Goal: Task Accomplishment & Management: Complete application form

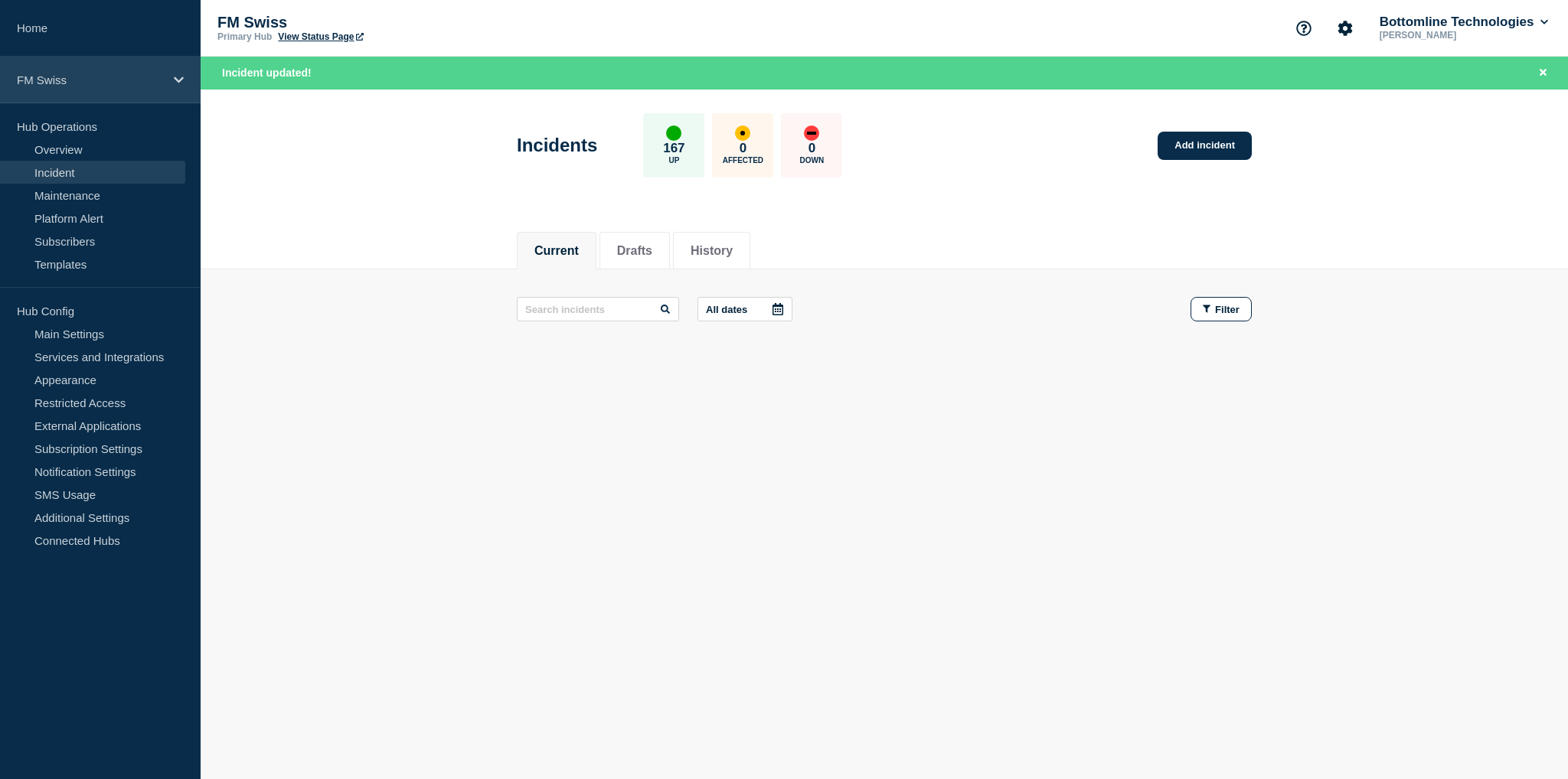
click at [47, 82] on p "FM Swiss" at bounding box center [90, 80] width 147 height 13
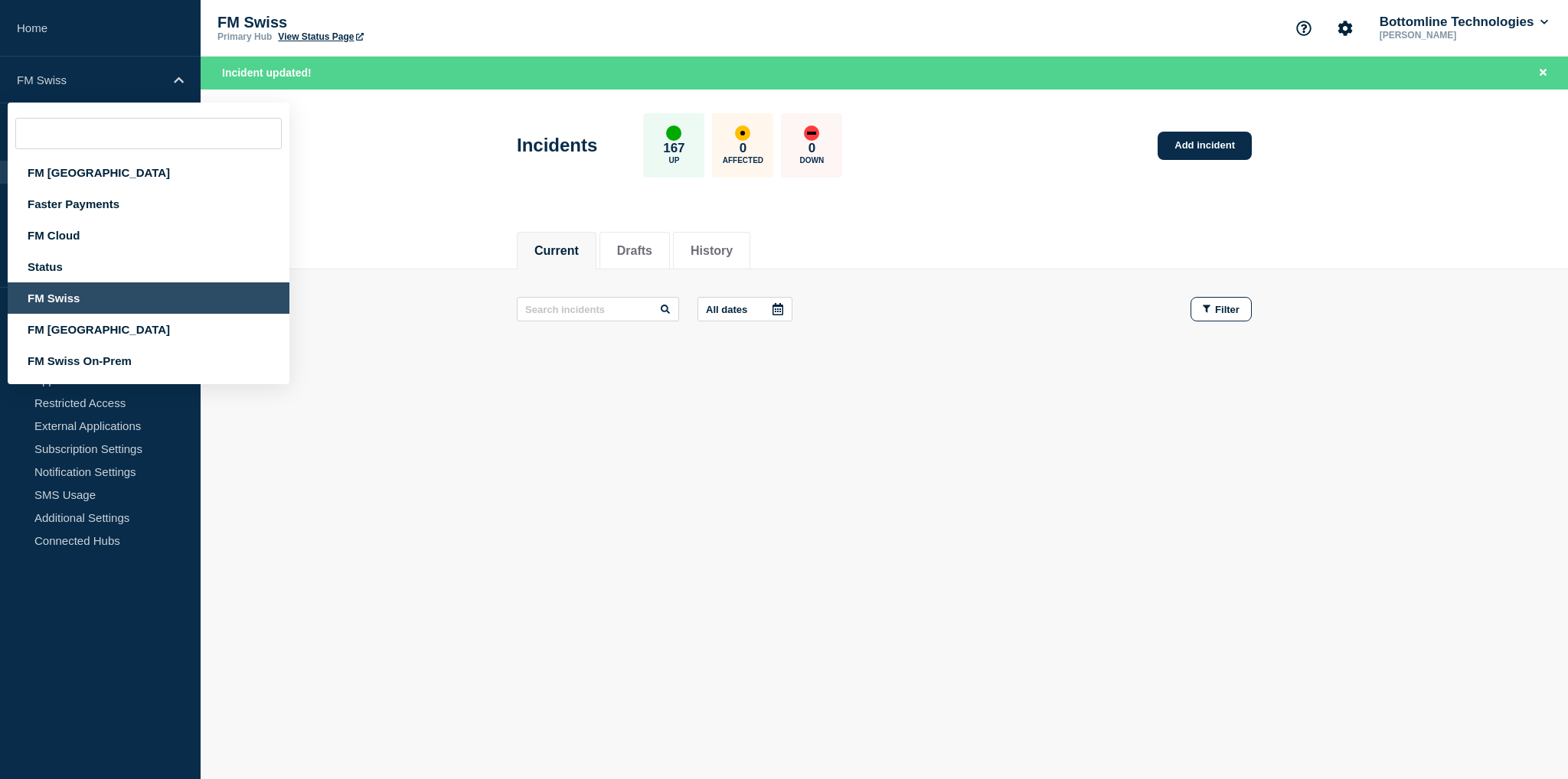
click at [55, 313] on div "FM Swiss" at bounding box center [149, 298] width 282 height 32
click at [58, 304] on div "FM Swiss" at bounding box center [149, 298] width 282 height 32
click at [29, 37] on link "Home" at bounding box center [100, 28] width 201 height 57
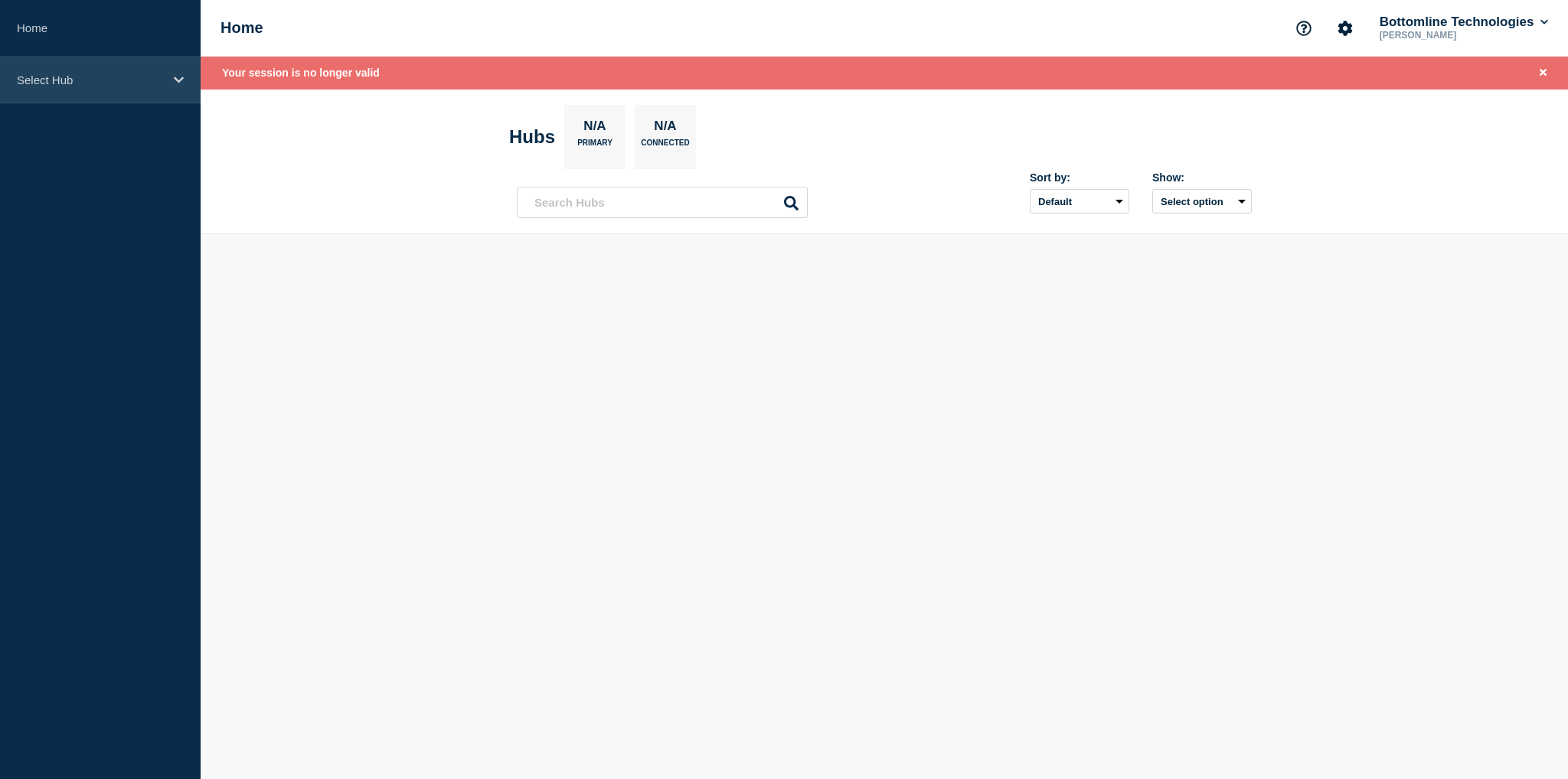
click at [40, 83] on p "Select Hub" at bounding box center [90, 80] width 147 height 13
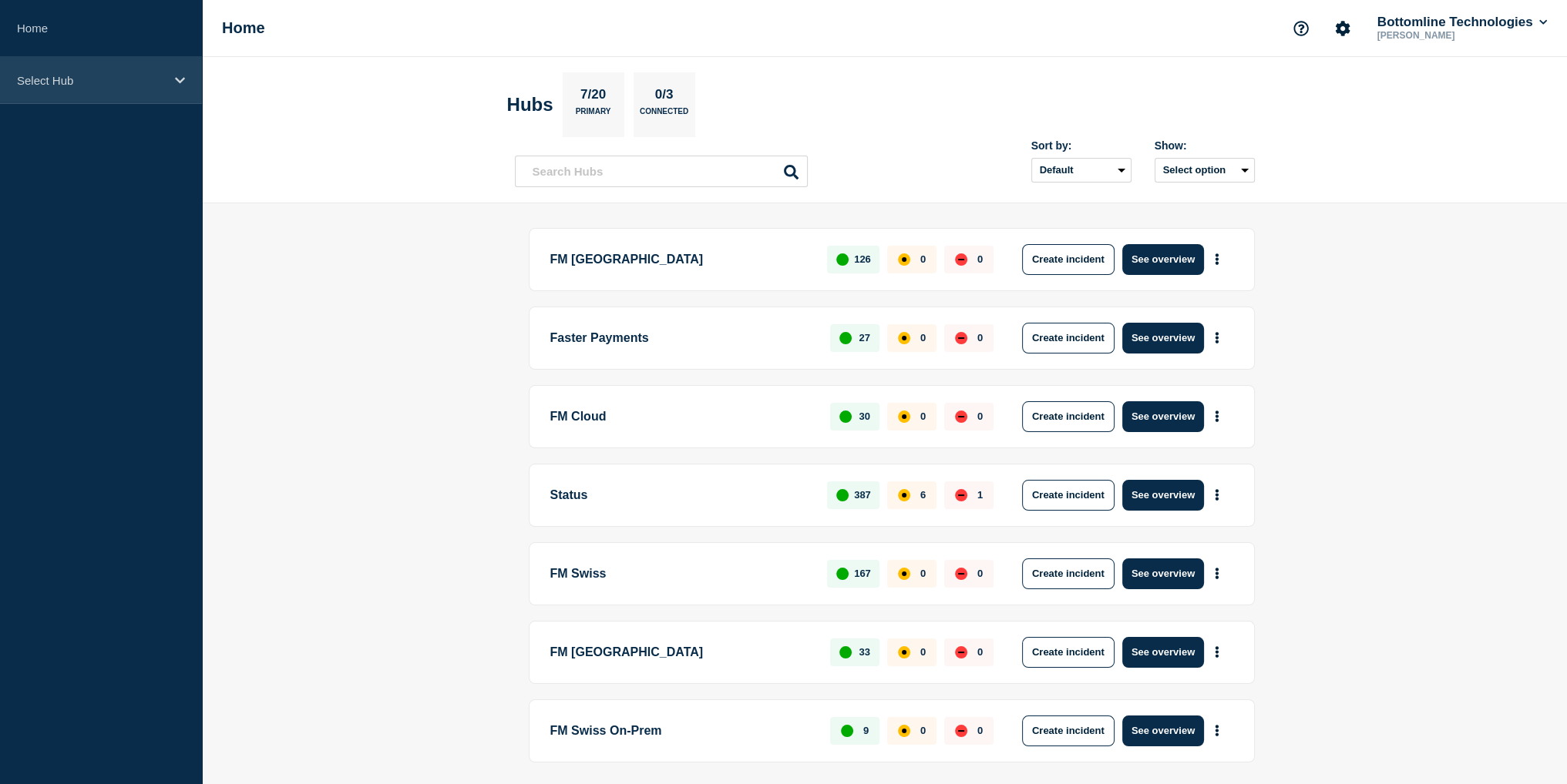
click at [62, 87] on div "Select Hub" at bounding box center [101, 80] width 202 height 47
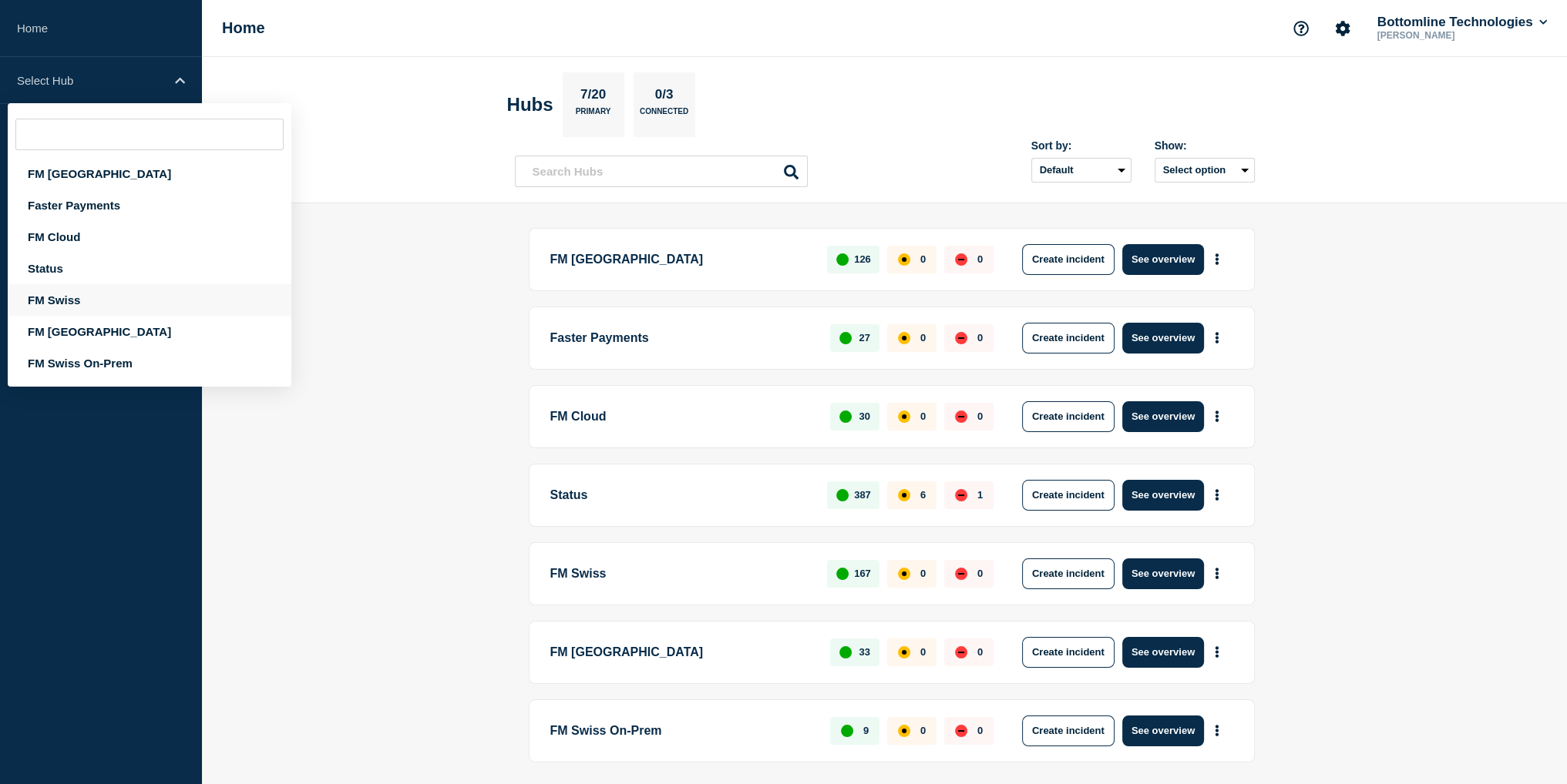
click at [67, 301] on div "FM Swiss" at bounding box center [150, 300] width 284 height 32
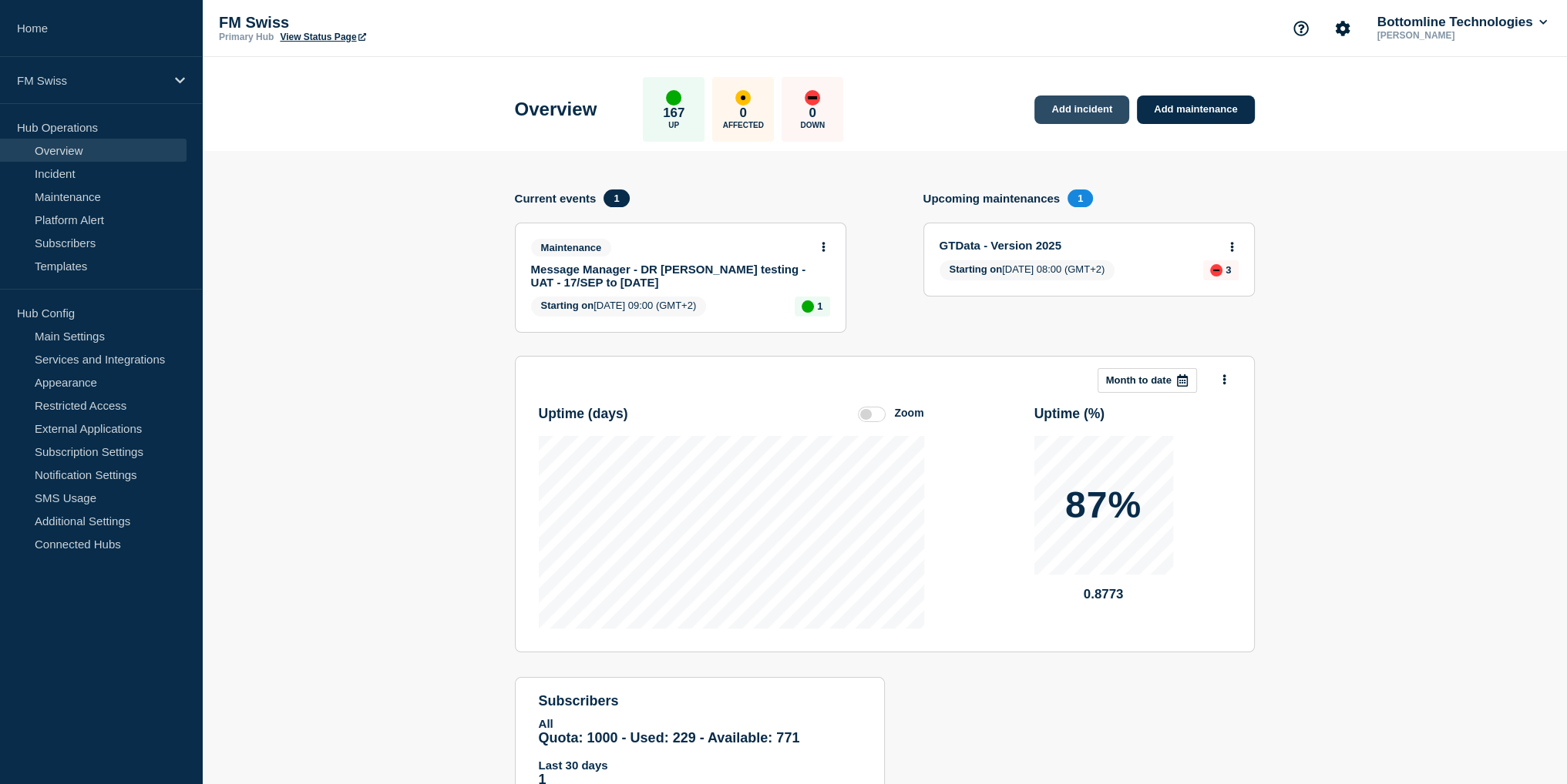
click at [1085, 106] on link "Add incident" at bounding box center [1082, 110] width 95 height 29
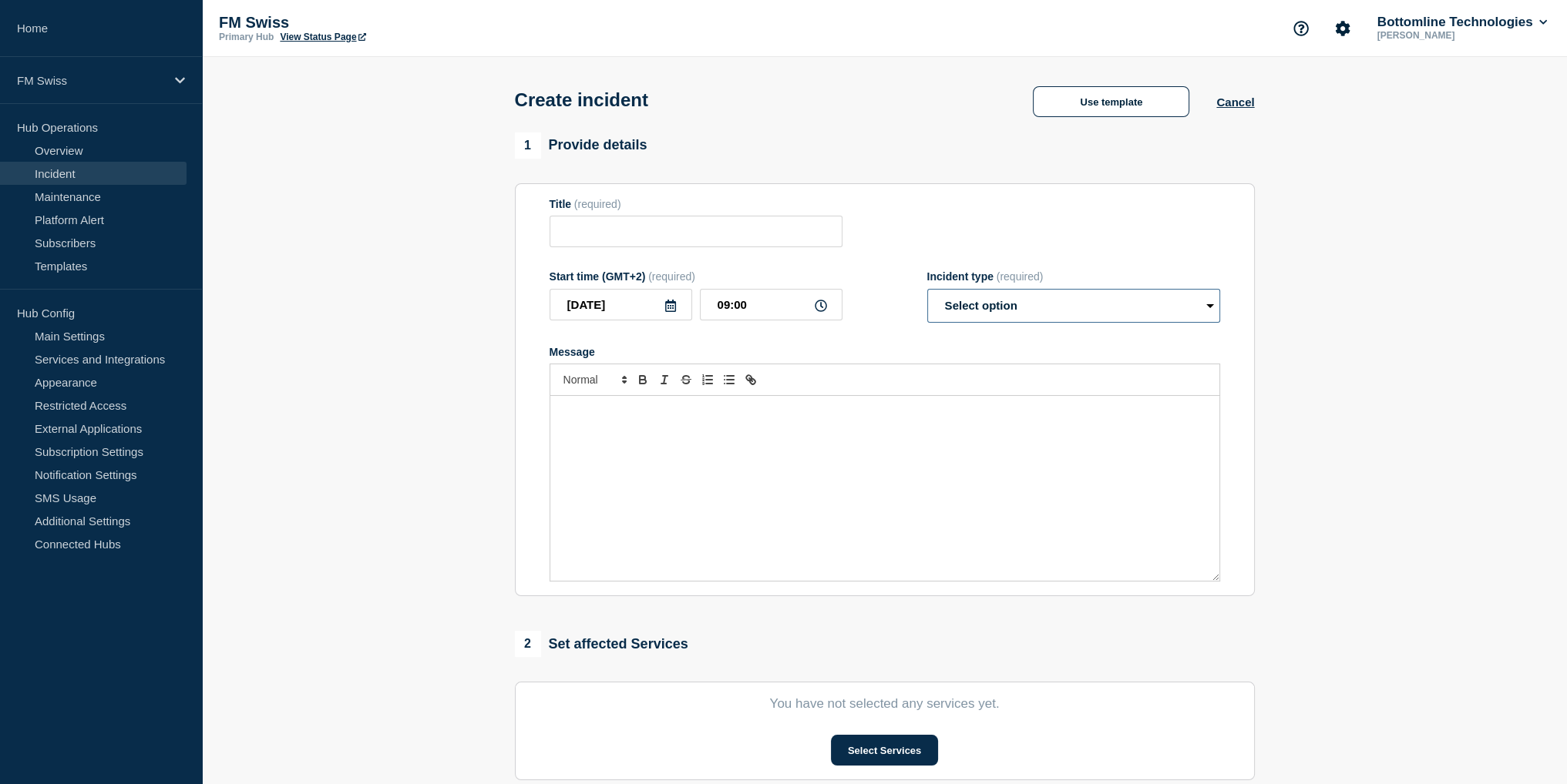
click at [1108, 320] on select "Select option Investigating Identified Monitoring" at bounding box center [1073, 305] width 293 height 34
drag, startPoint x: 1141, startPoint y: 183, endPoint x: 1134, endPoint y: 160, distance: 24.0
click at [1134, 160] on div "1 Provide details Title (required) Start time (GMT+2) (required) 2025-10-07 09:…" at bounding box center [885, 365] width 740 height 465
click at [1096, 80] on div "Create incident Use template Cancel" at bounding box center [885, 94] width 775 height 75
click at [1088, 105] on button "Use template" at bounding box center [1110, 102] width 157 height 31
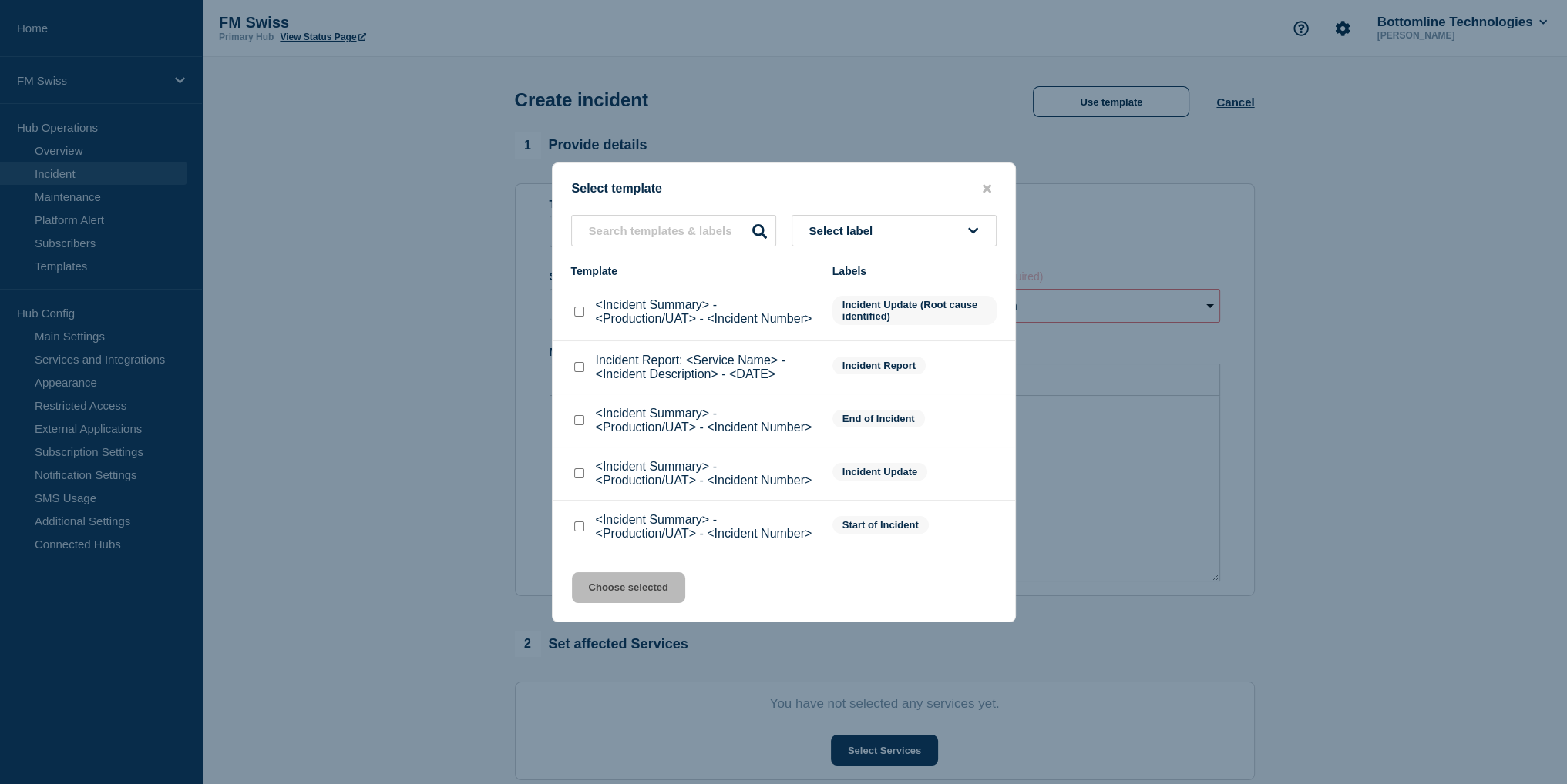
click at [582, 526] on input "<Incident Summary> - <Production/UAT> - <Incident Number> checkbox" at bounding box center [579, 526] width 10 height 10
checkbox input "true"
click at [610, 596] on button "Choose selected" at bounding box center [628, 588] width 113 height 31
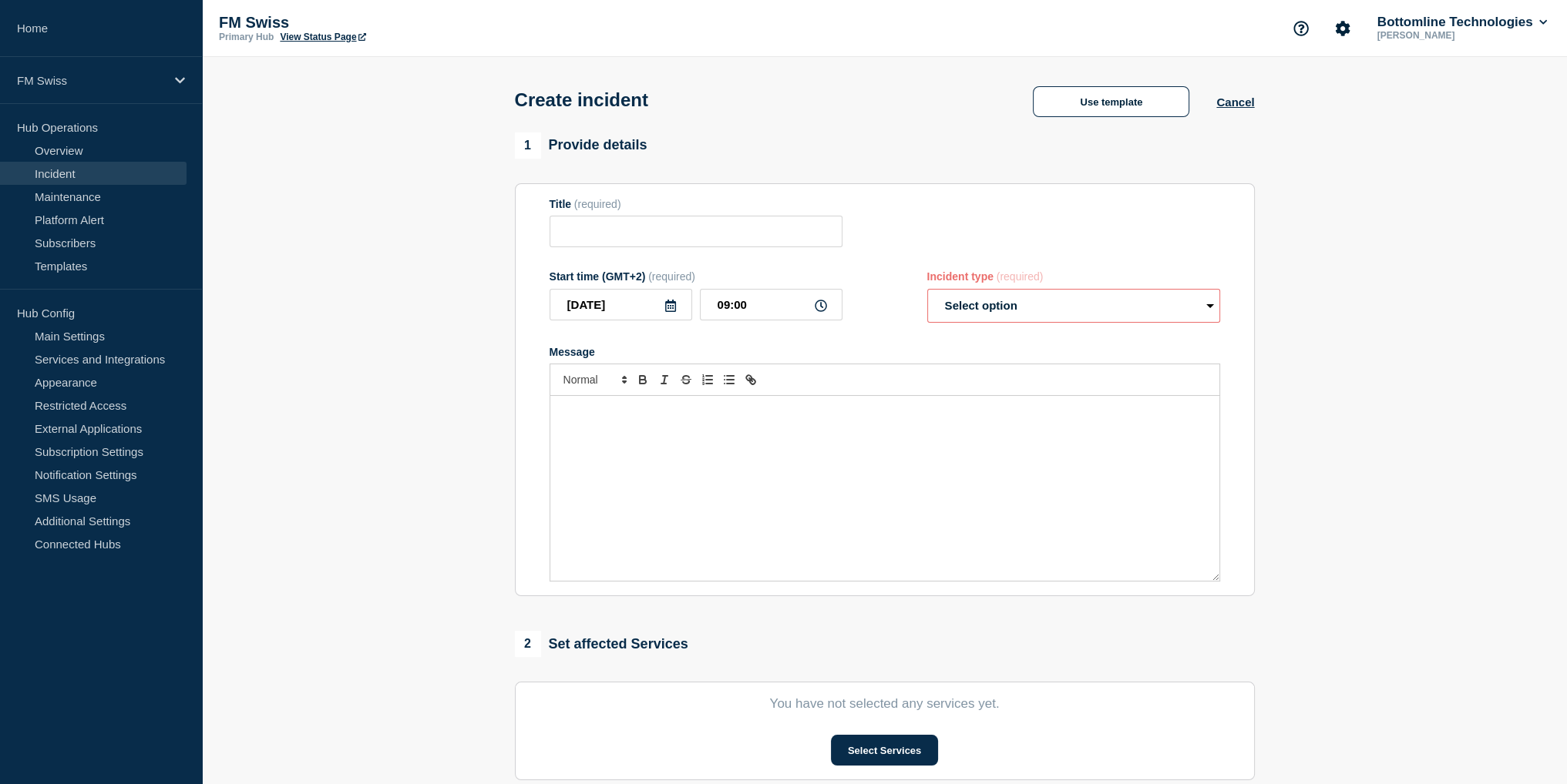
type input "<Incident Summary> - <Production/UAT> - <Incident Number>"
select select "identified"
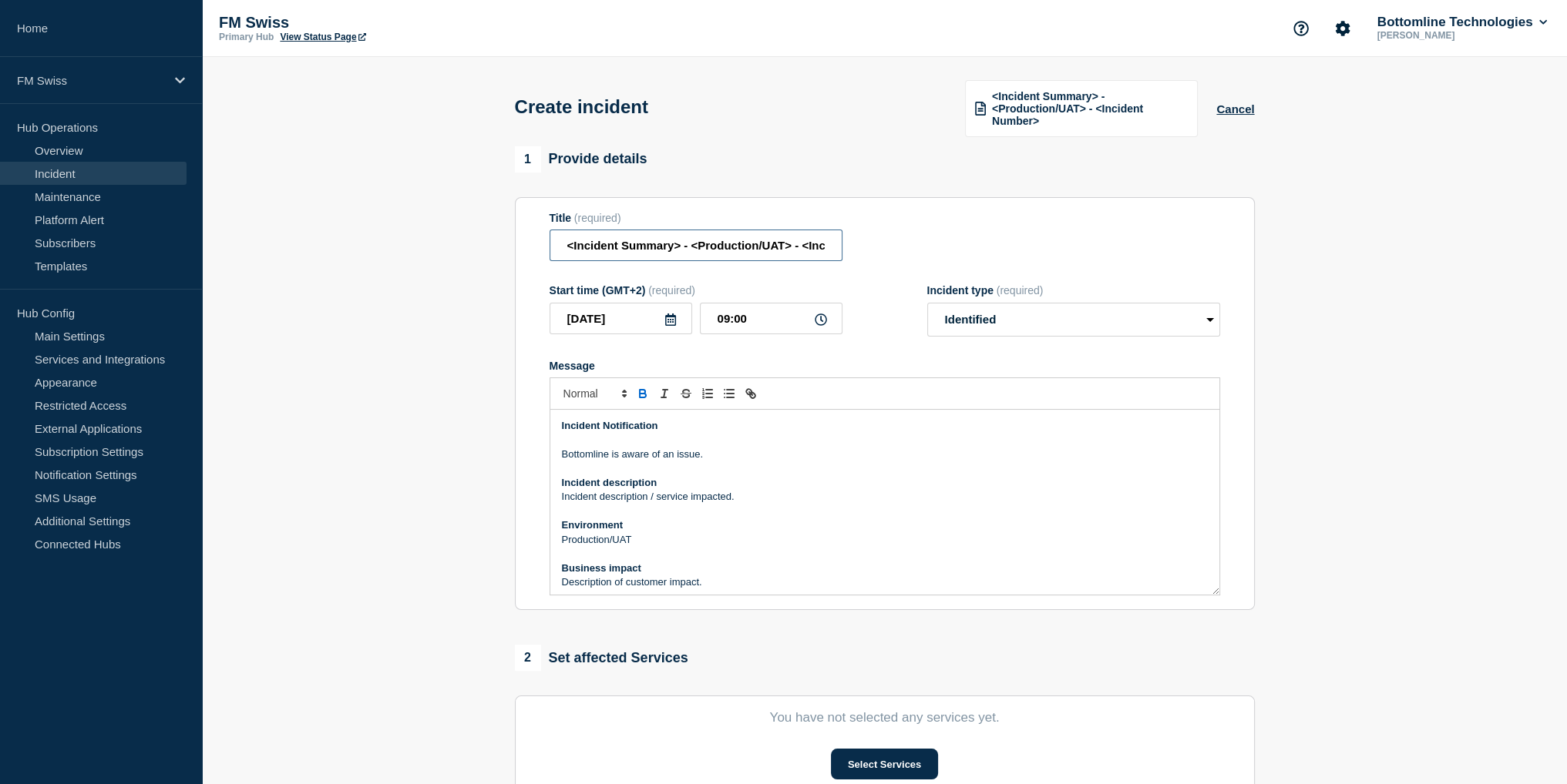
scroll to position [0, 81]
drag, startPoint x: 568, startPoint y: 248, endPoint x: 1506, endPoint y: 250, distance: 938.0
click at [1505, 250] on section "1 Provide details Title (required) <Incident Summary> - <Production/UAT> - <Inc…" at bounding box center [885, 587] width 1366 height 883
click at [709, 241] on input "Title" at bounding box center [696, 245] width 293 height 32
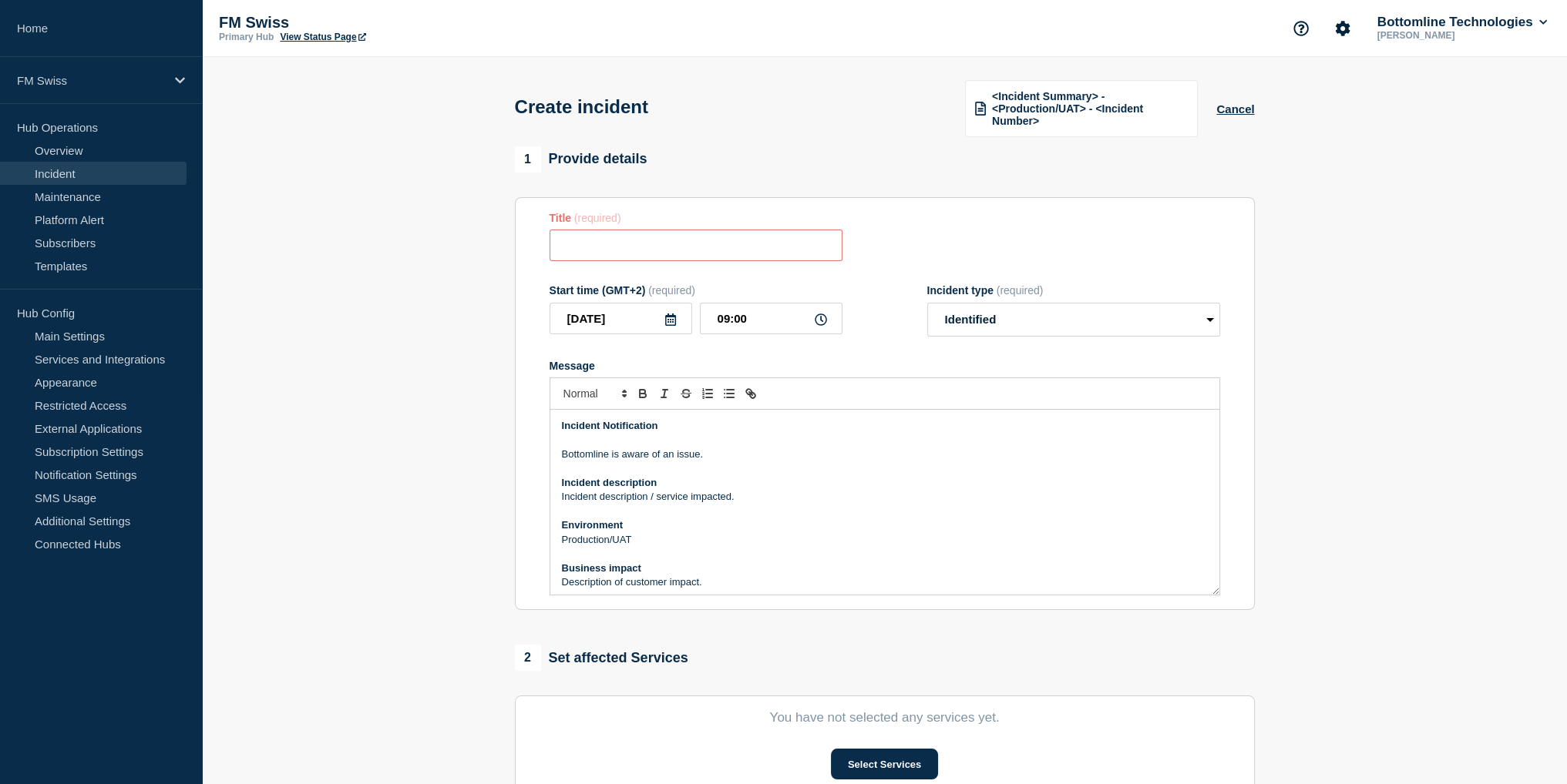
paste input "GTExchange GTXT1 - UAT only - service unavailability - Resolved"
click at [591, 247] on input "GTExchange GTXT1 - UAT only - service unavailability - Resolved" at bounding box center [696, 245] width 293 height 32
type input "GTExchange GTXT7 - UAT only - service unavailability"
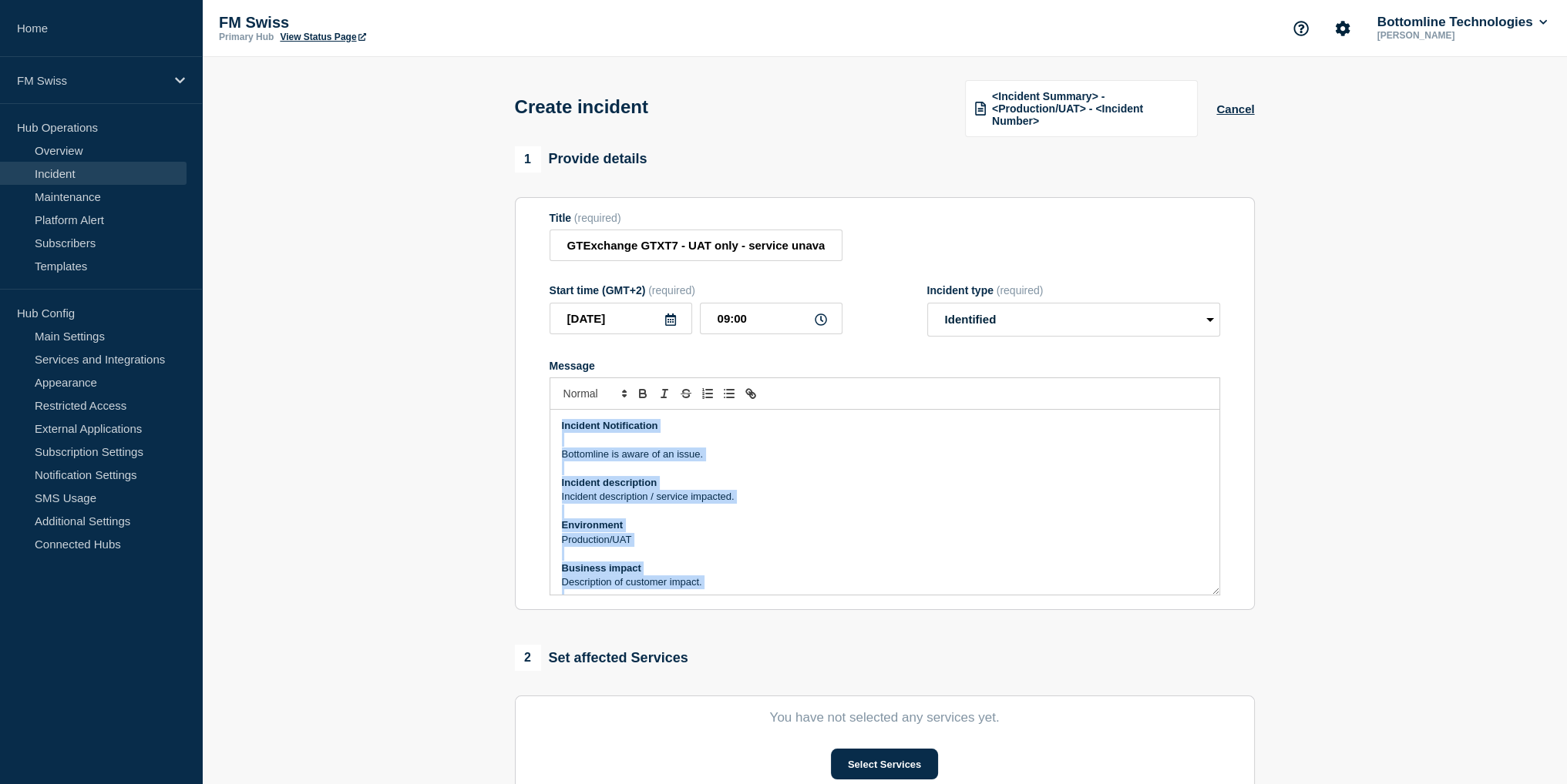
scroll to position [259, 0]
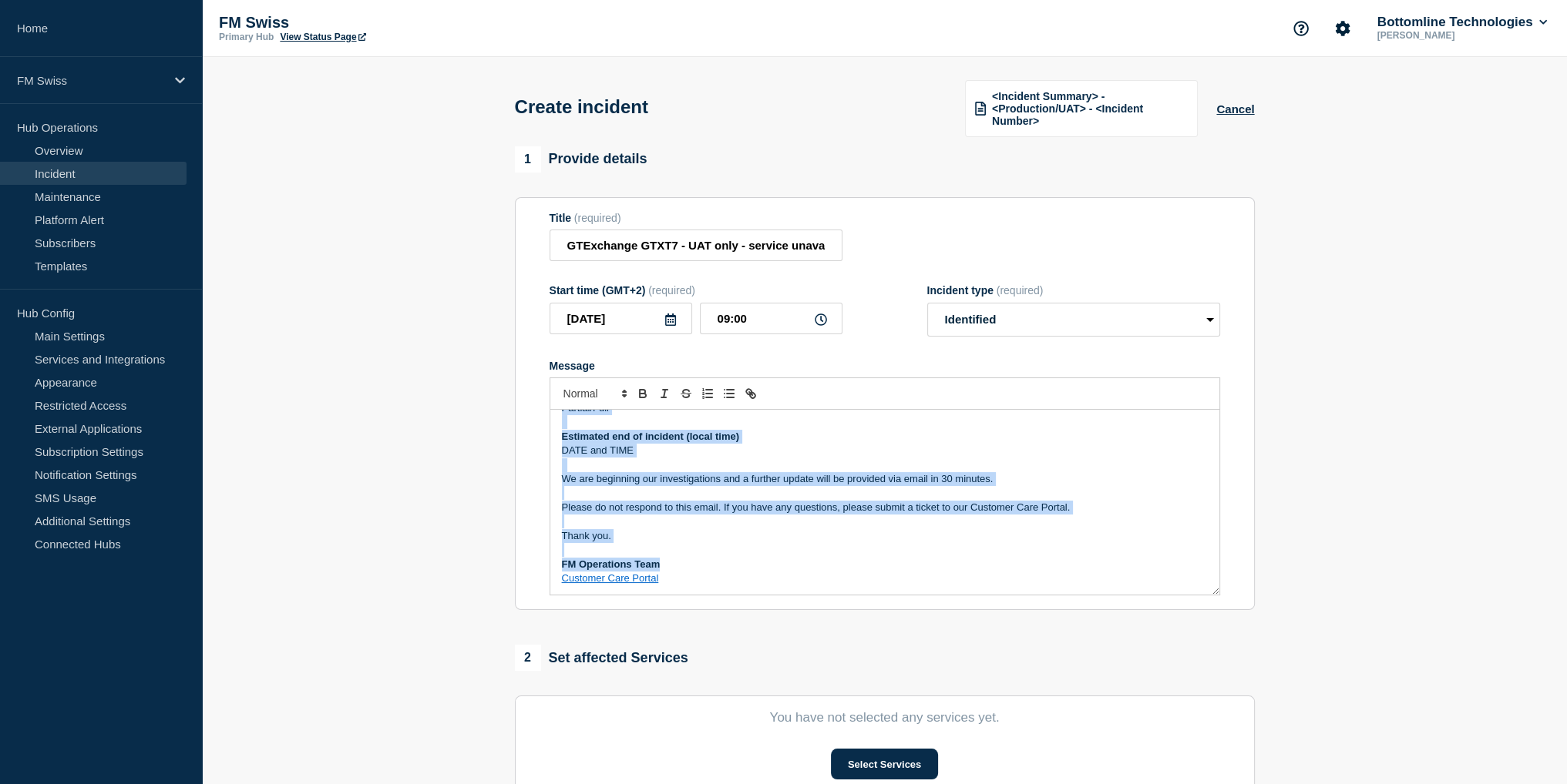
drag, startPoint x: 560, startPoint y: 429, endPoint x: 695, endPoint y: 560, distance: 188.1
click at [695, 560] on div "Incident Notification Bottomline is aware of an issue. Incident description Inc…" at bounding box center [885, 502] width 669 height 185
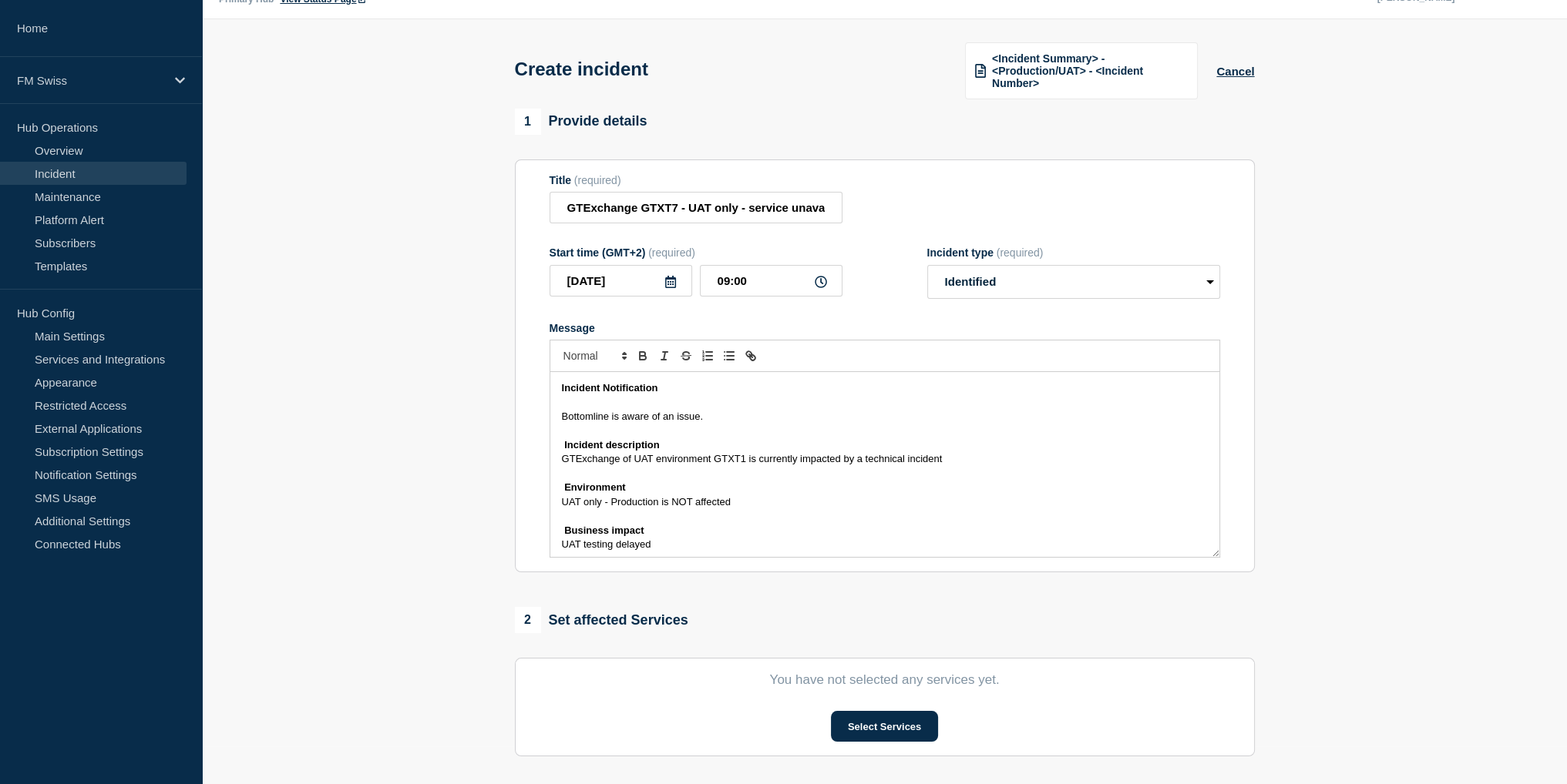
scroll to position [0, 0]
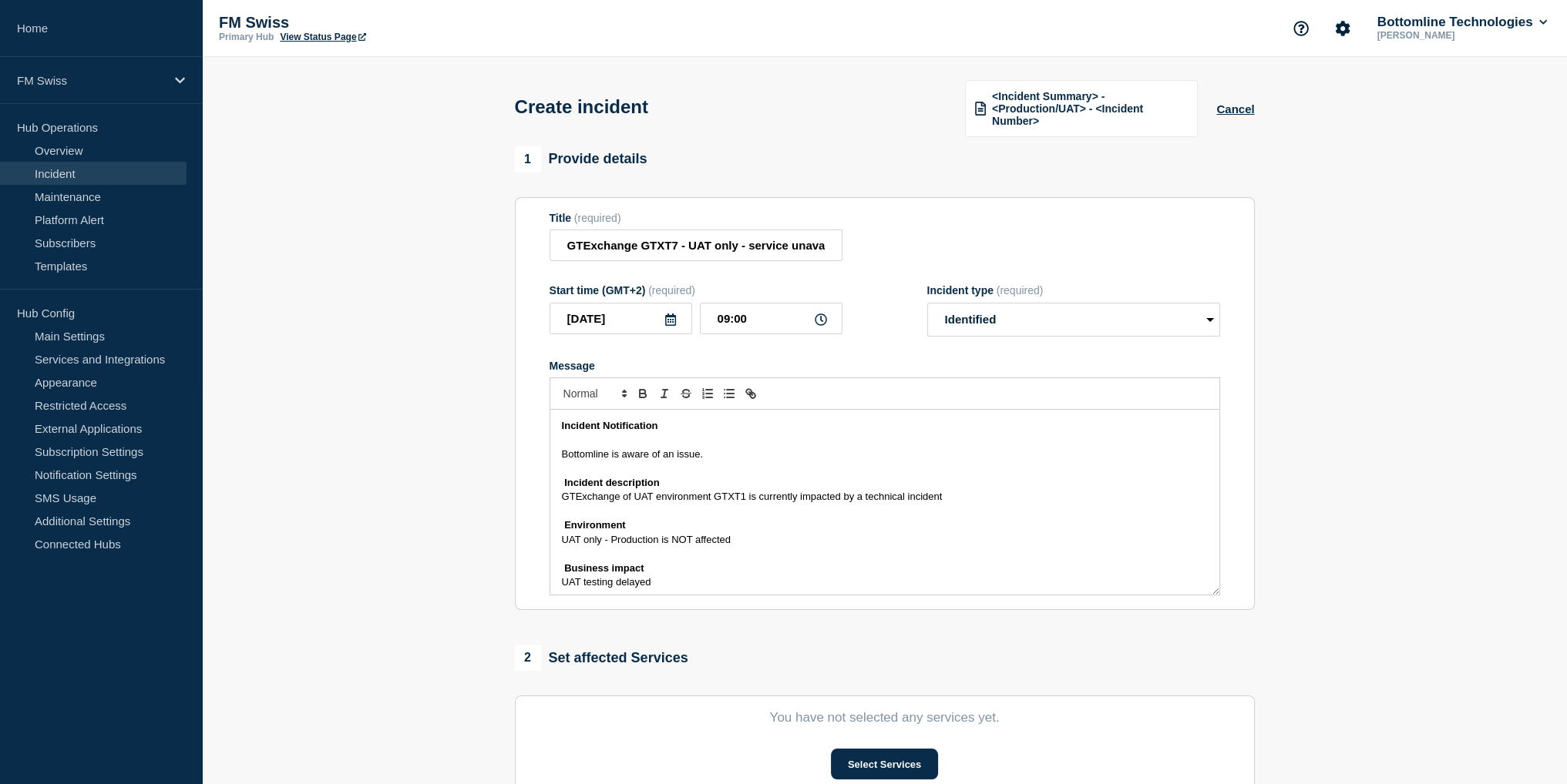
drag, startPoint x: 741, startPoint y: 497, endPoint x: 880, endPoint y: 426, distance: 156.1
click at [743, 494] on span "GTExchange of UAT environment GTXT1 is currently impacted by a technical incide…" at bounding box center [752, 496] width 381 height 11
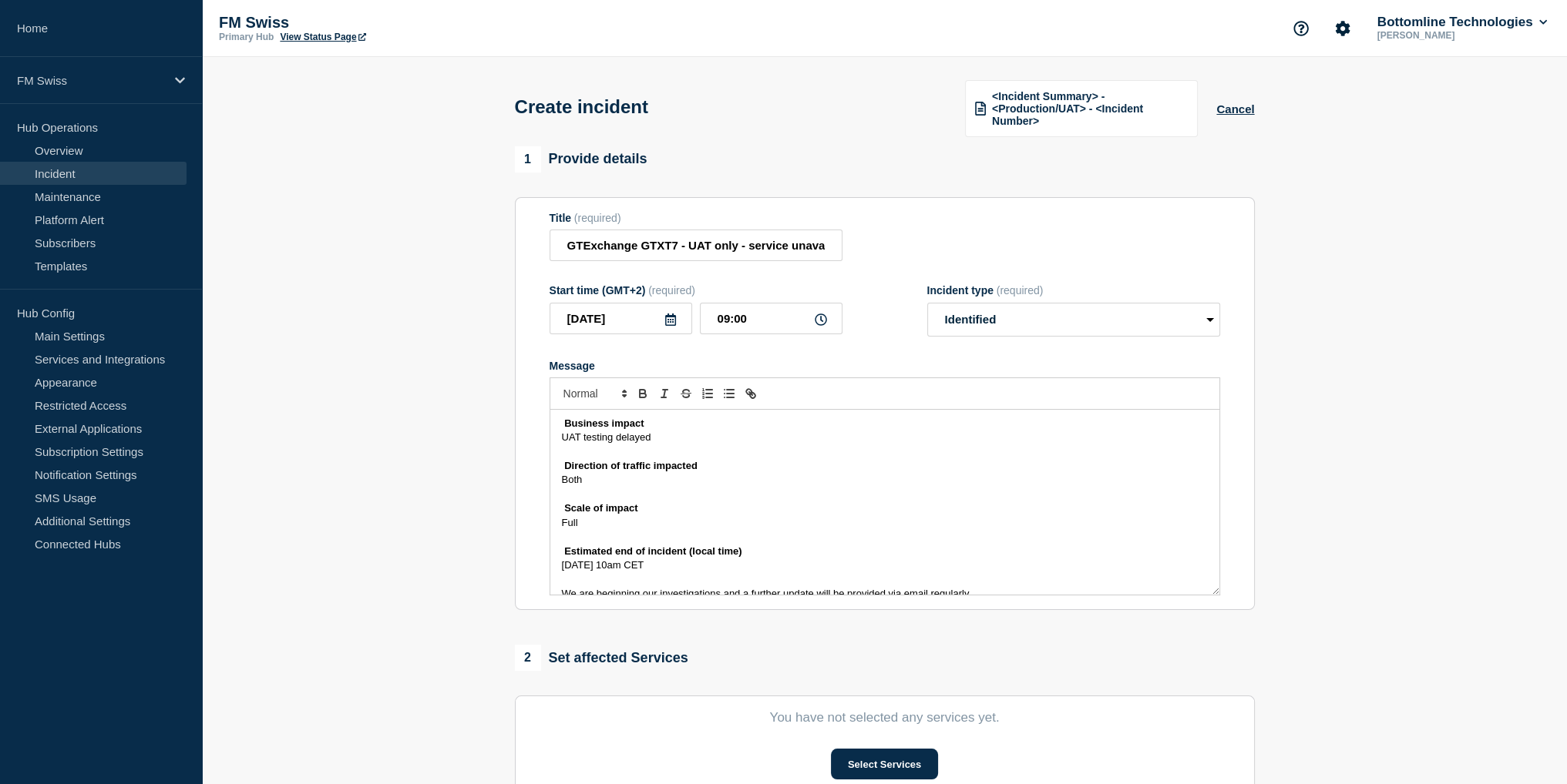
scroll to position [154, 0]
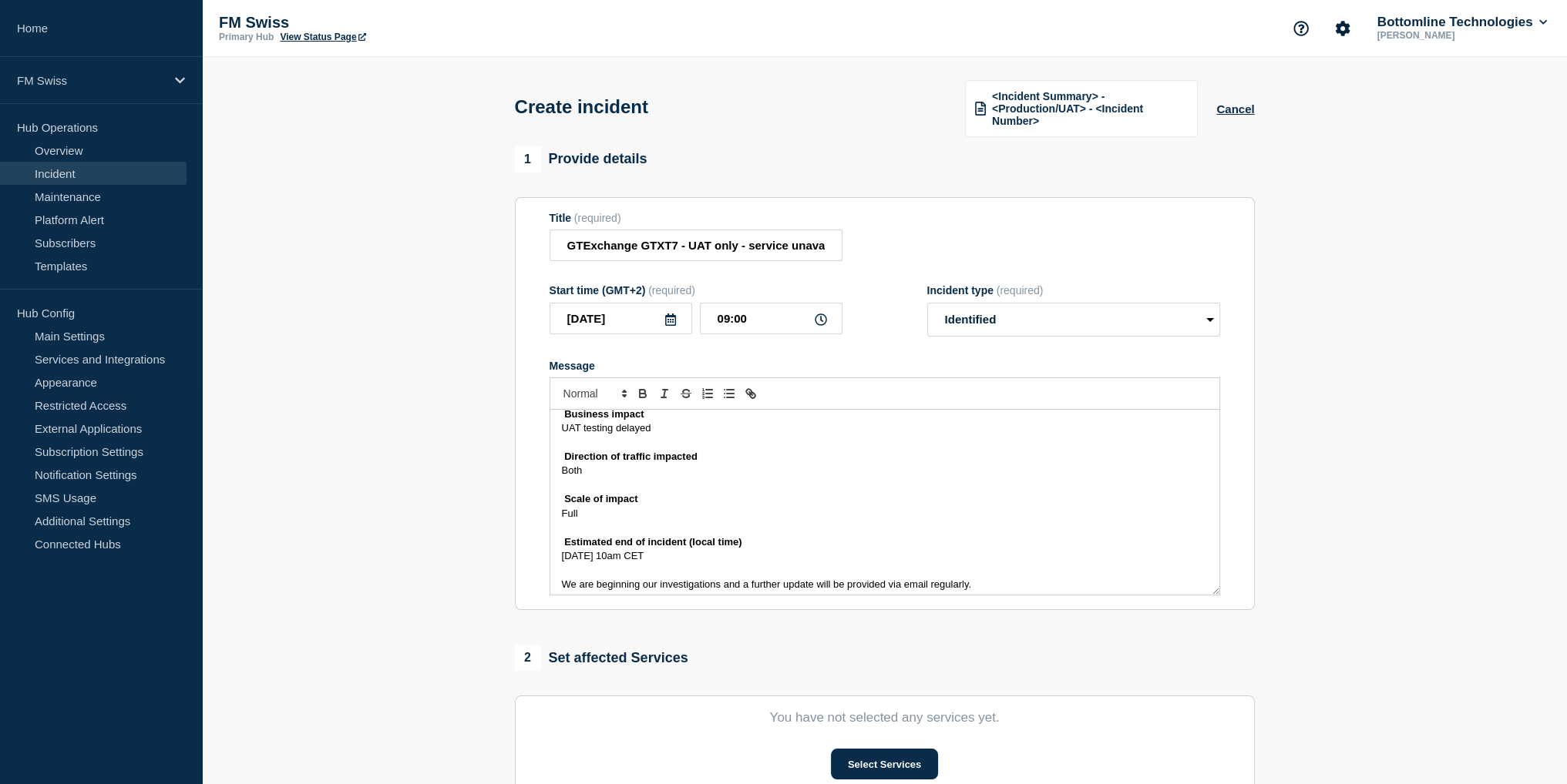
click at [615, 556] on span "Tuesday 07/10/2025 10am CET" at bounding box center [603, 555] width 82 height 11
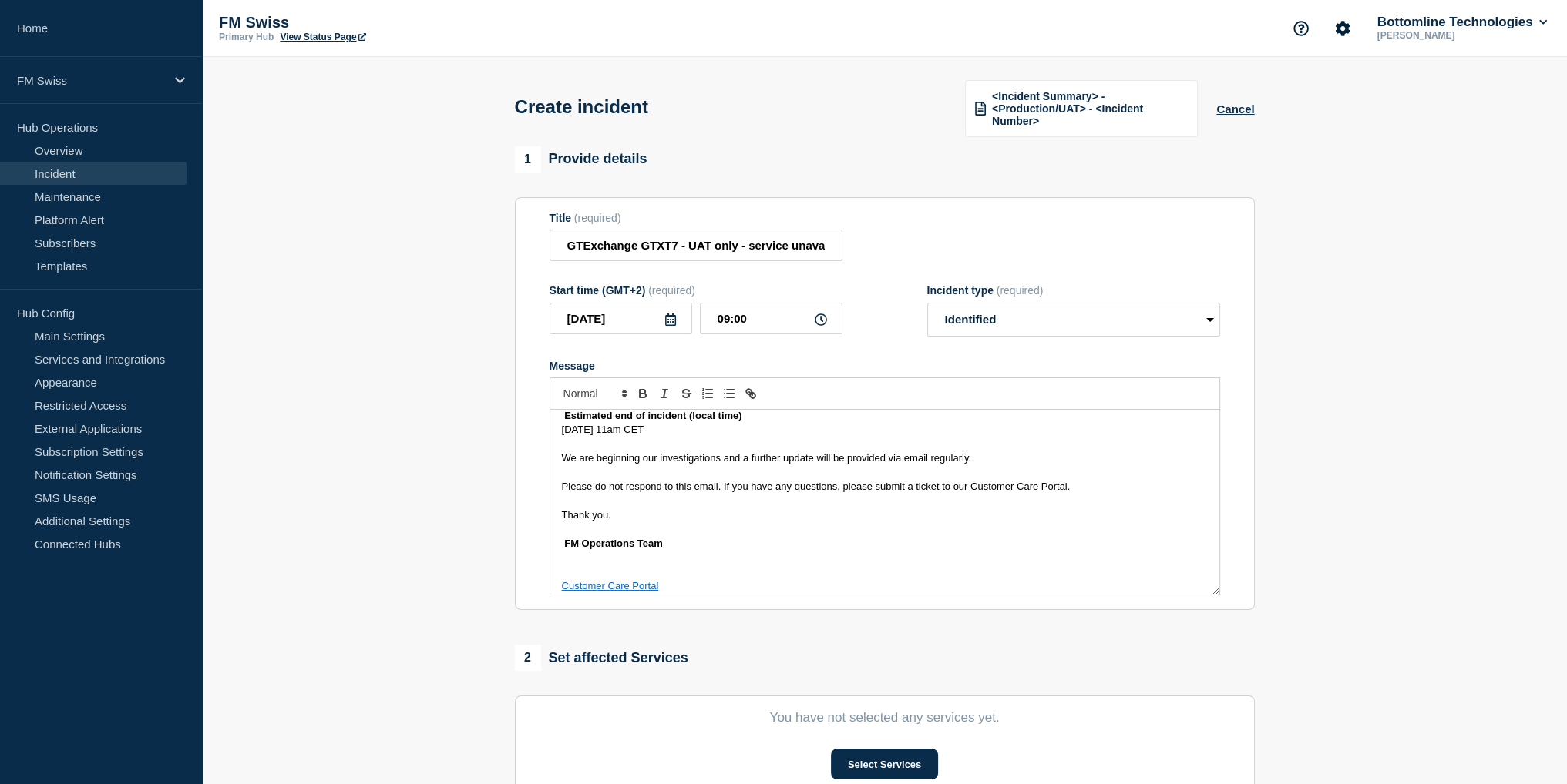
scroll to position [288, 0]
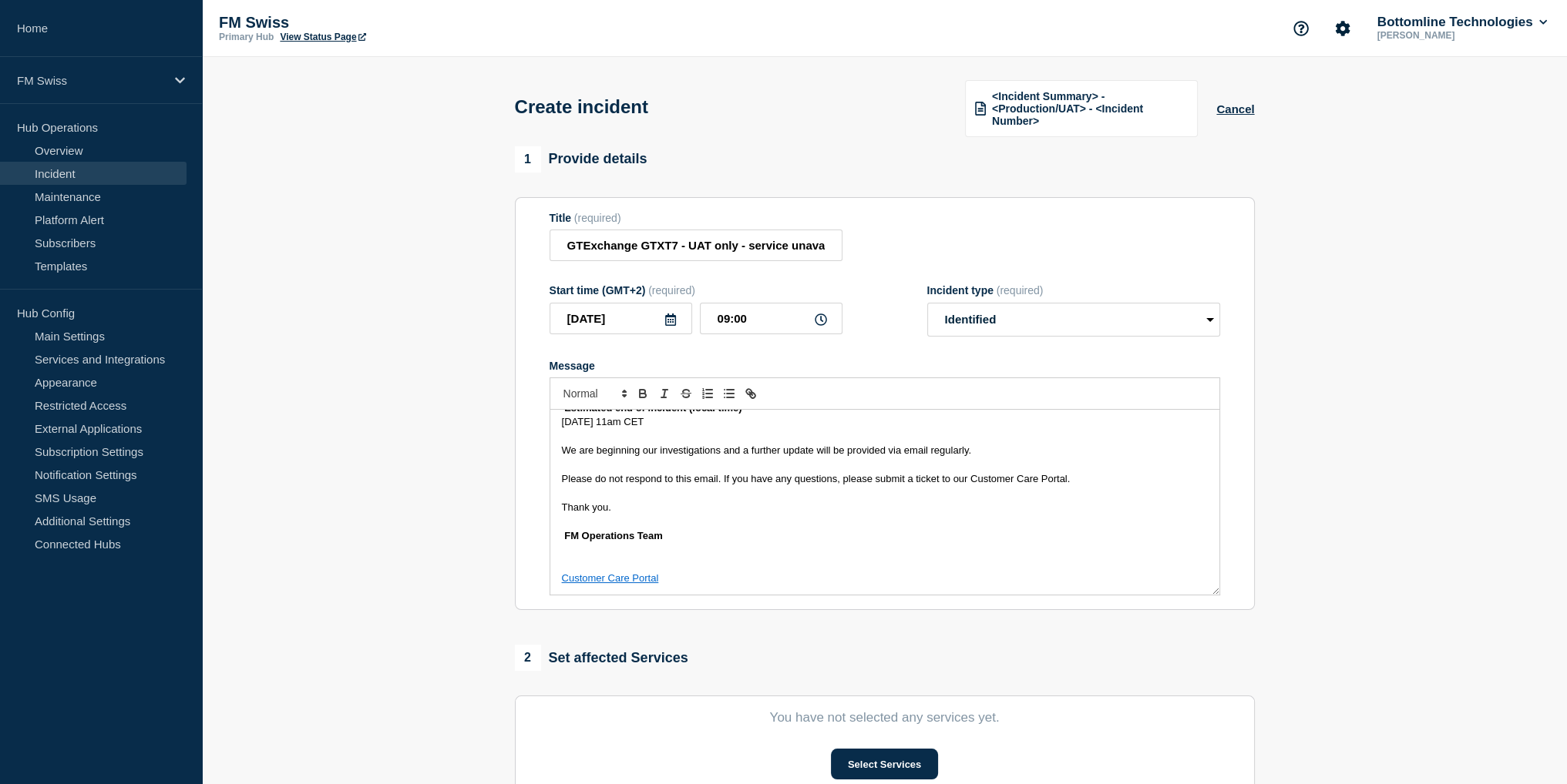
drag, startPoint x: 637, startPoint y: 559, endPoint x: 776, endPoint y: 510, distance: 147.4
click at [639, 558] on div "Incident Notification Bottomline is aware of an issue. Incident description GTE…" at bounding box center [885, 502] width 669 height 185
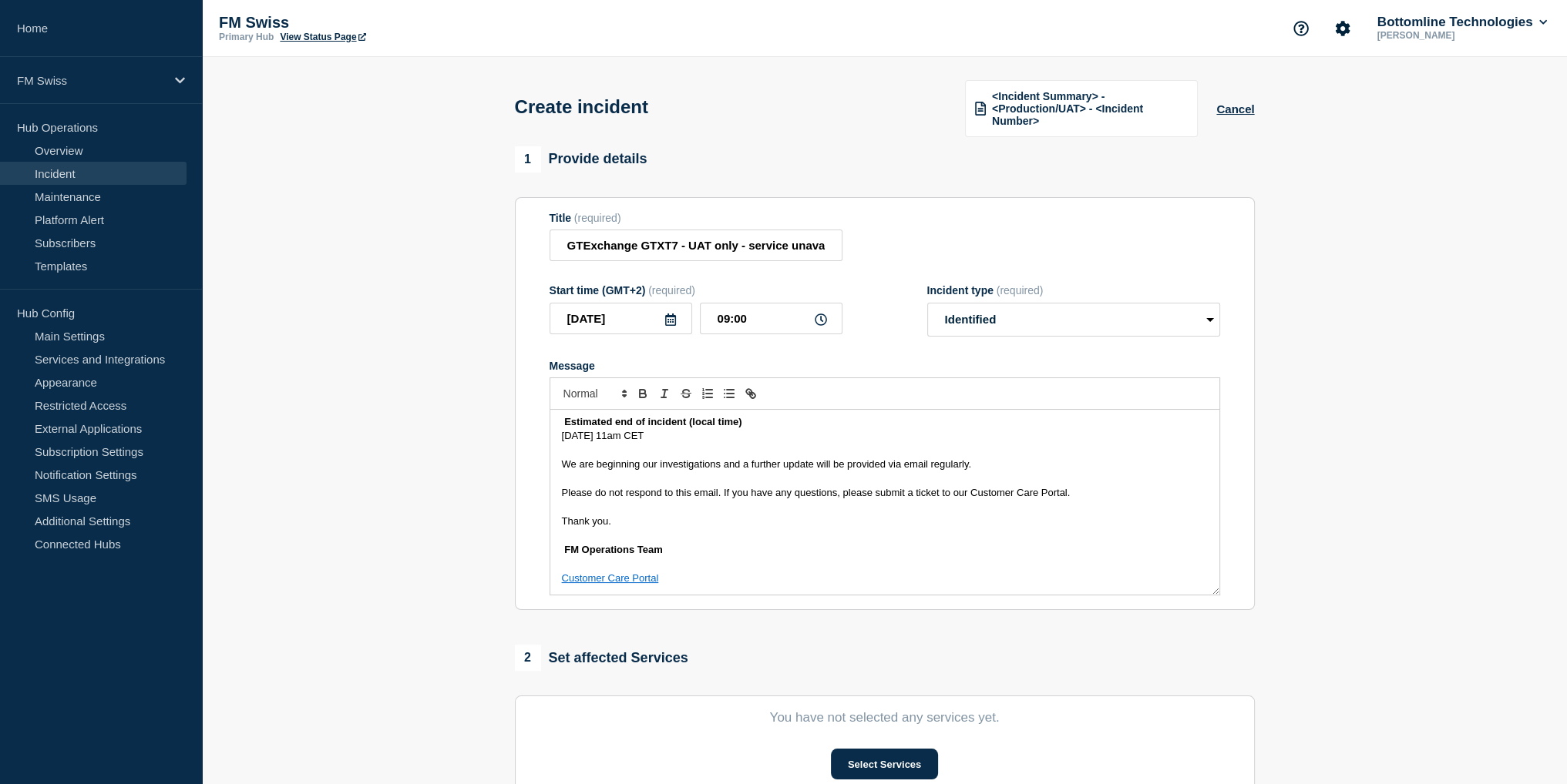
scroll to position [0, 0]
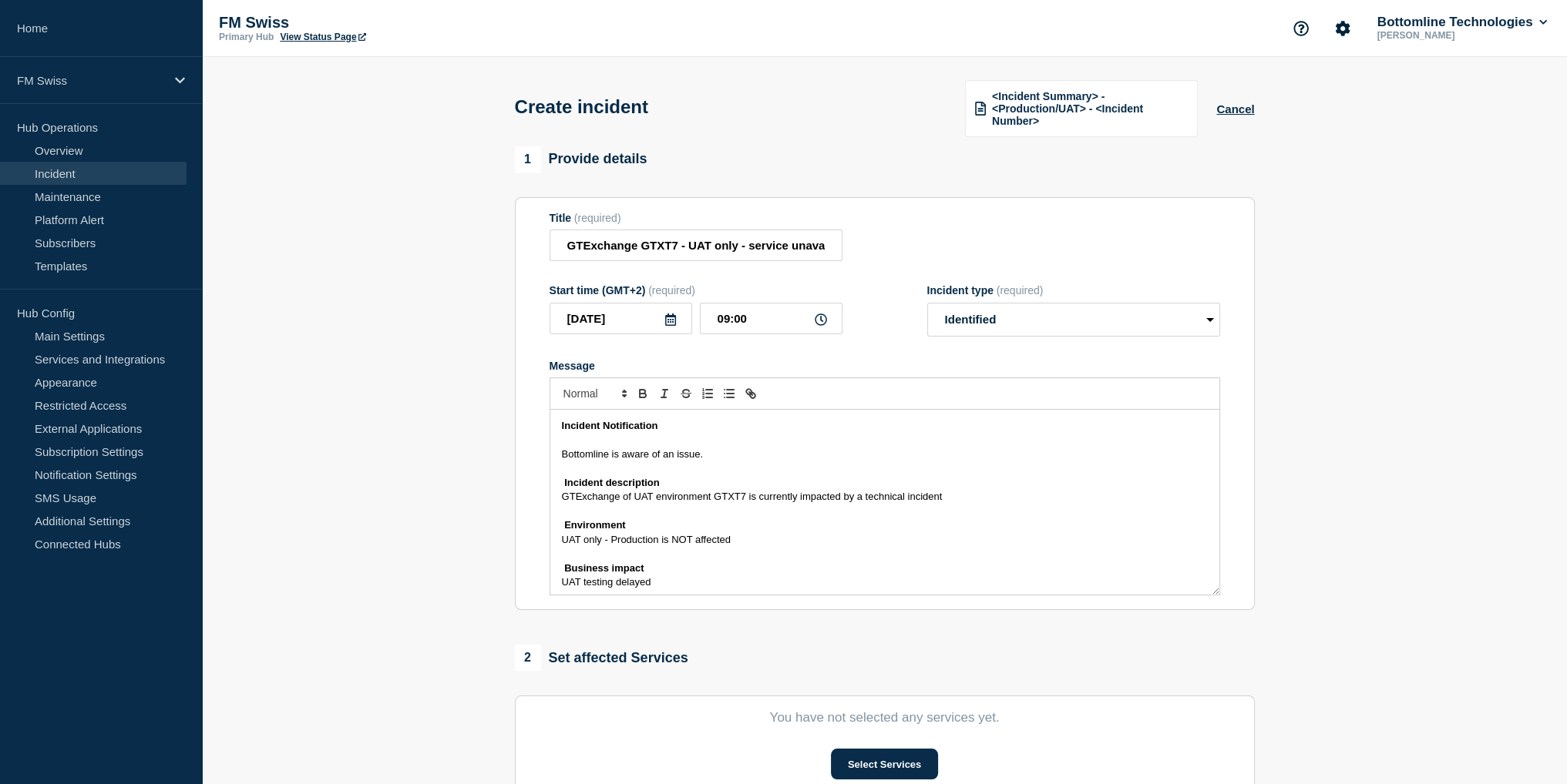
click at [714, 466] on p "Message" at bounding box center [885, 468] width 646 height 14
click at [1014, 322] on select "Select option Investigating Identified Monitoring" at bounding box center [1073, 319] width 293 height 34
click at [927, 304] on select "Select option Investigating Identified Monitoring" at bounding box center [1073, 319] width 293 height 34
click at [969, 323] on select "Select option Investigating Identified Monitoring" at bounding box center [1073, 319] width 293 height 34
select select "identified"
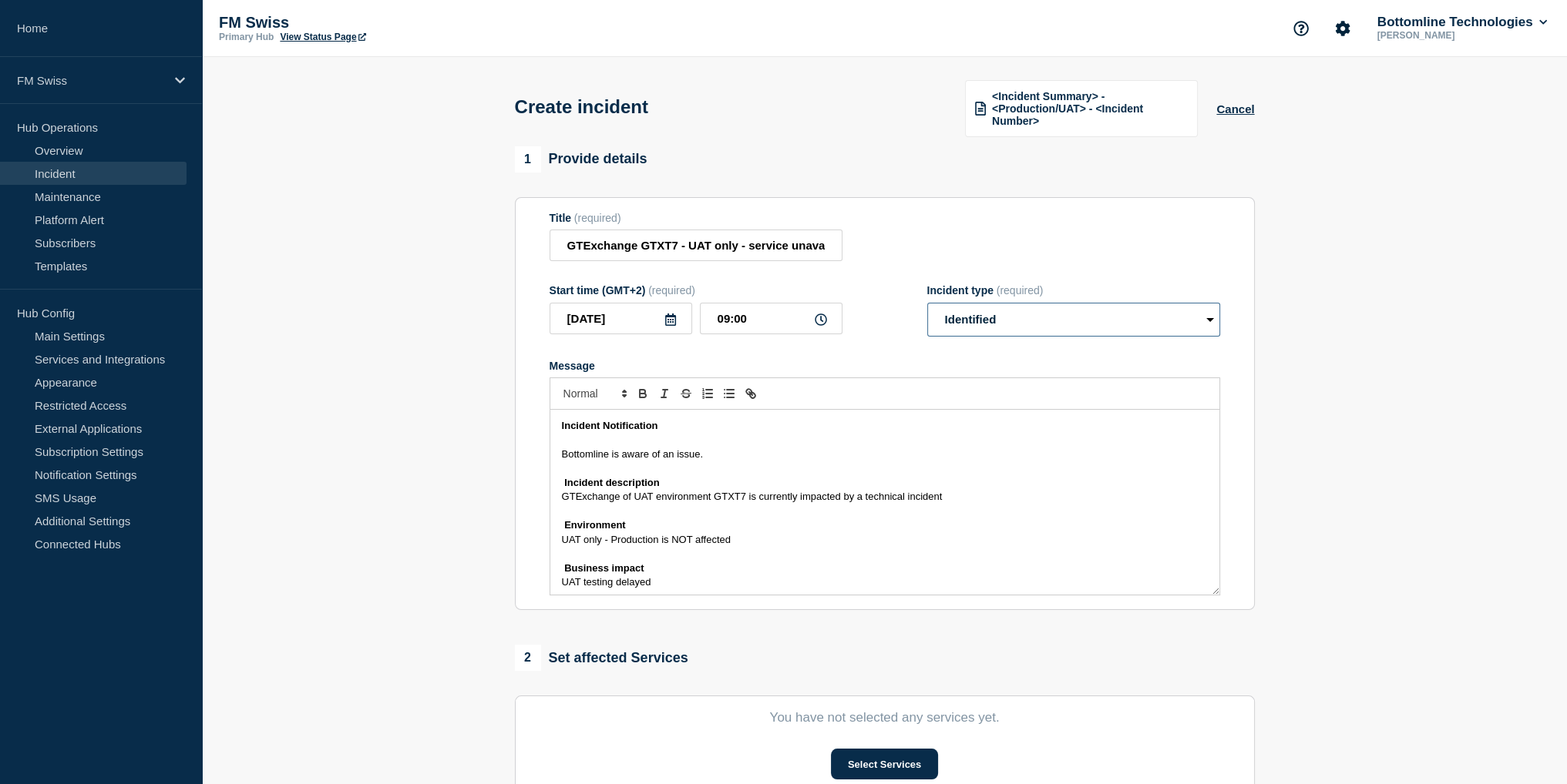
click at [927, 304] on select "Select option Investigating Identified Monitoring" at bounding box center [1073, 319] width 293 height 34
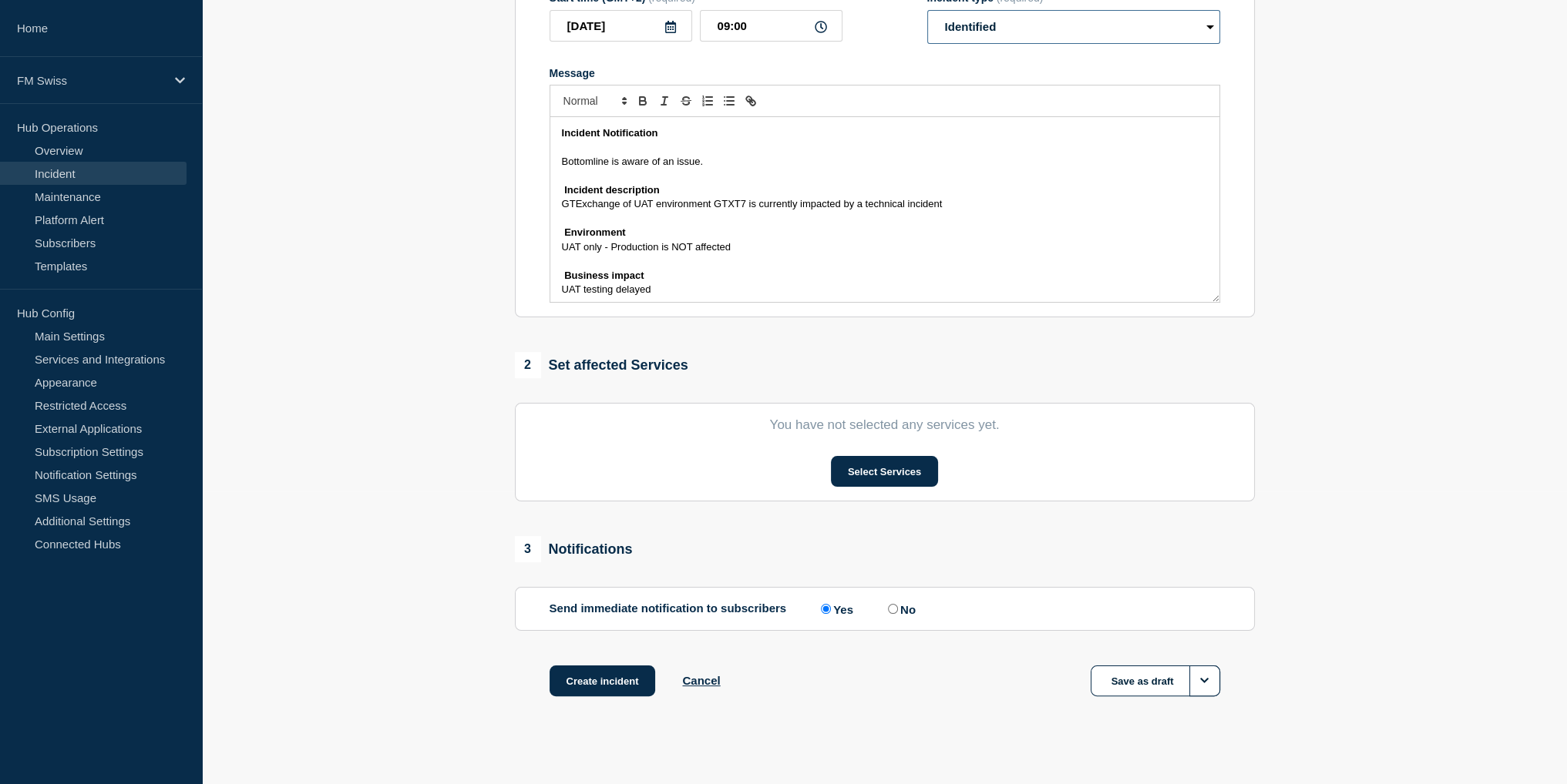
scroll to position [309, 0]
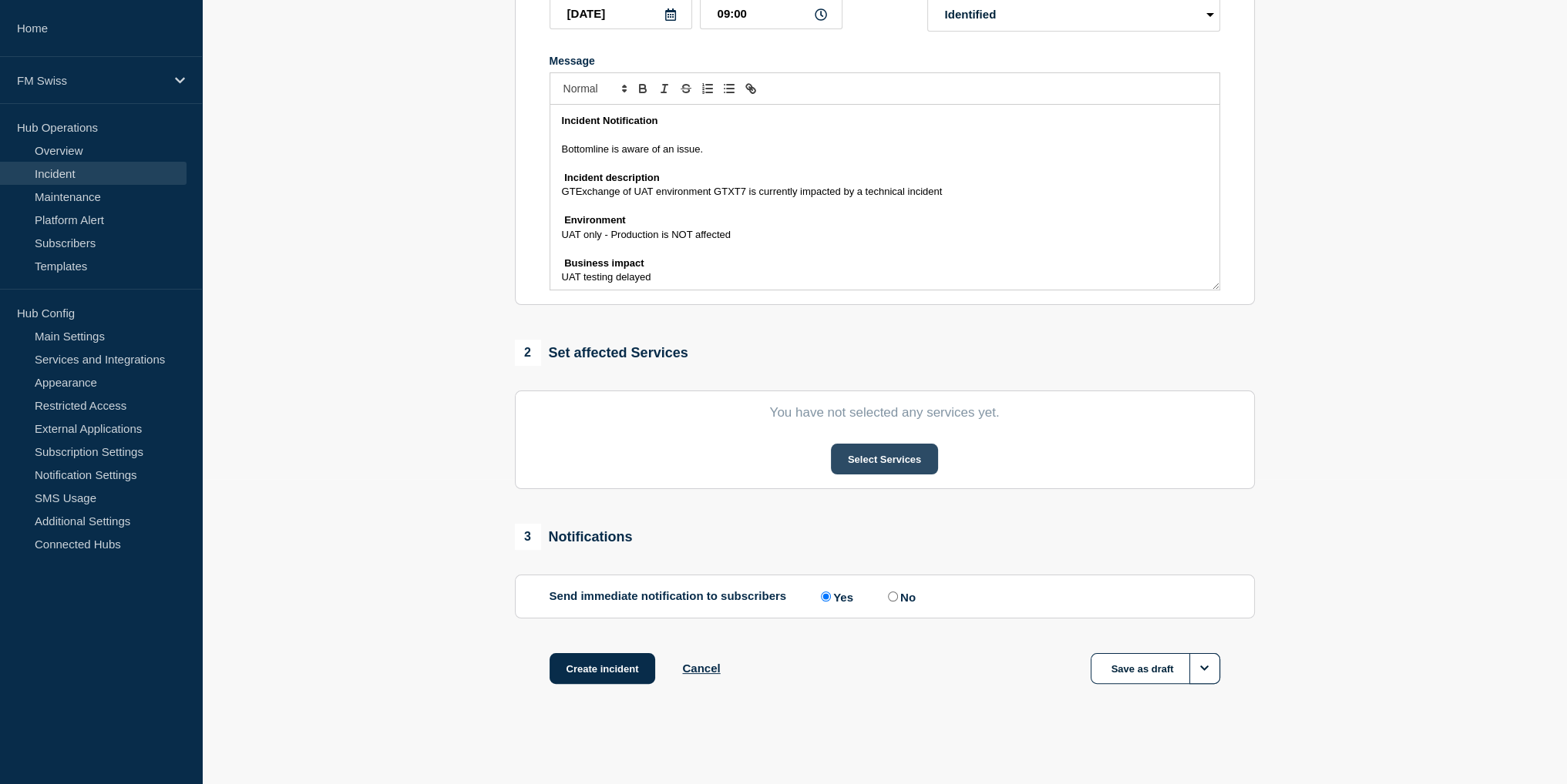
click at [867, 464] on button "Select Services" at bounding box center [885, 459] width 107 height 31
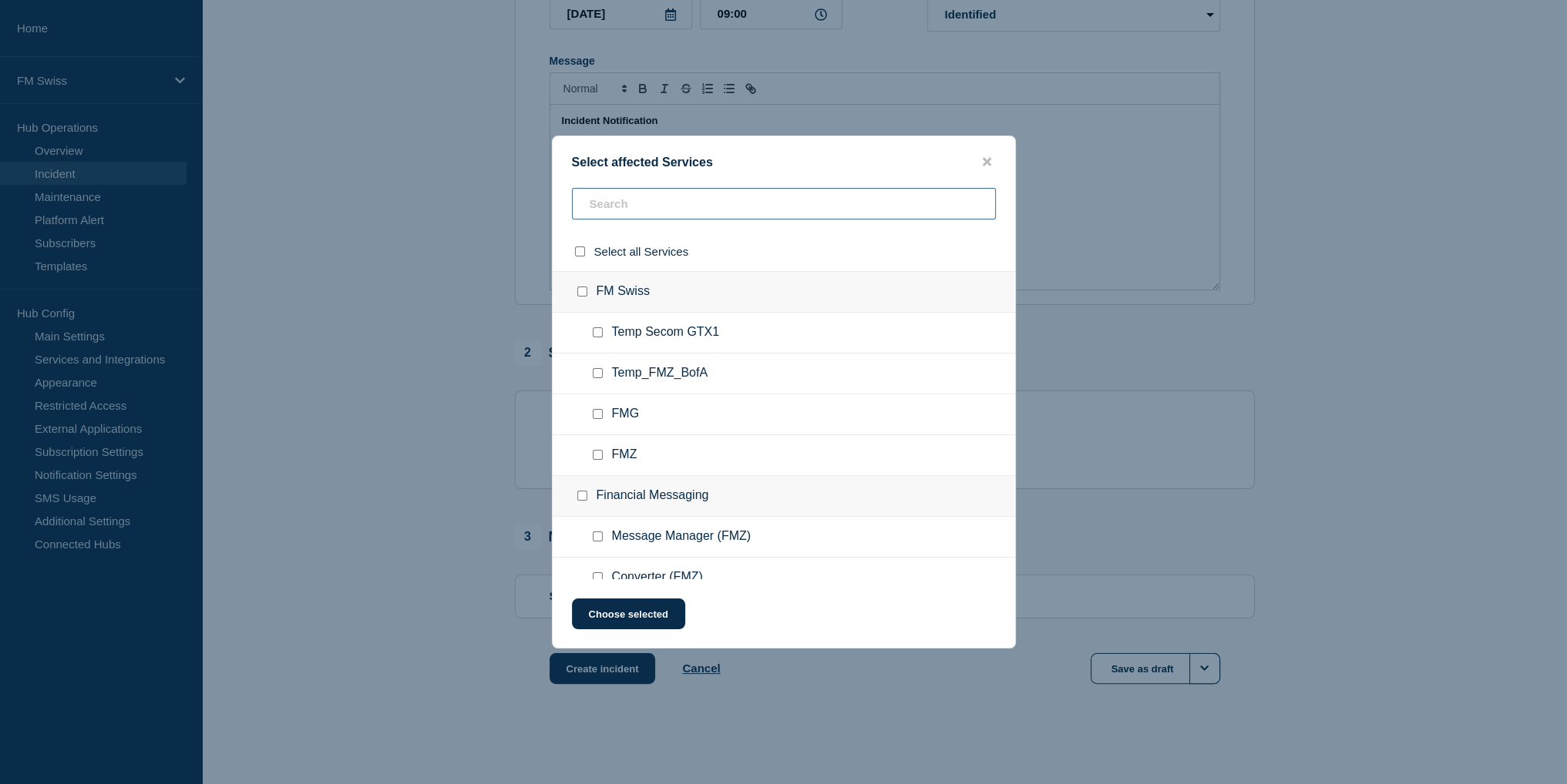
click at [602, 199] on input "text" at bounding box center [784, 203] width 424 height 32
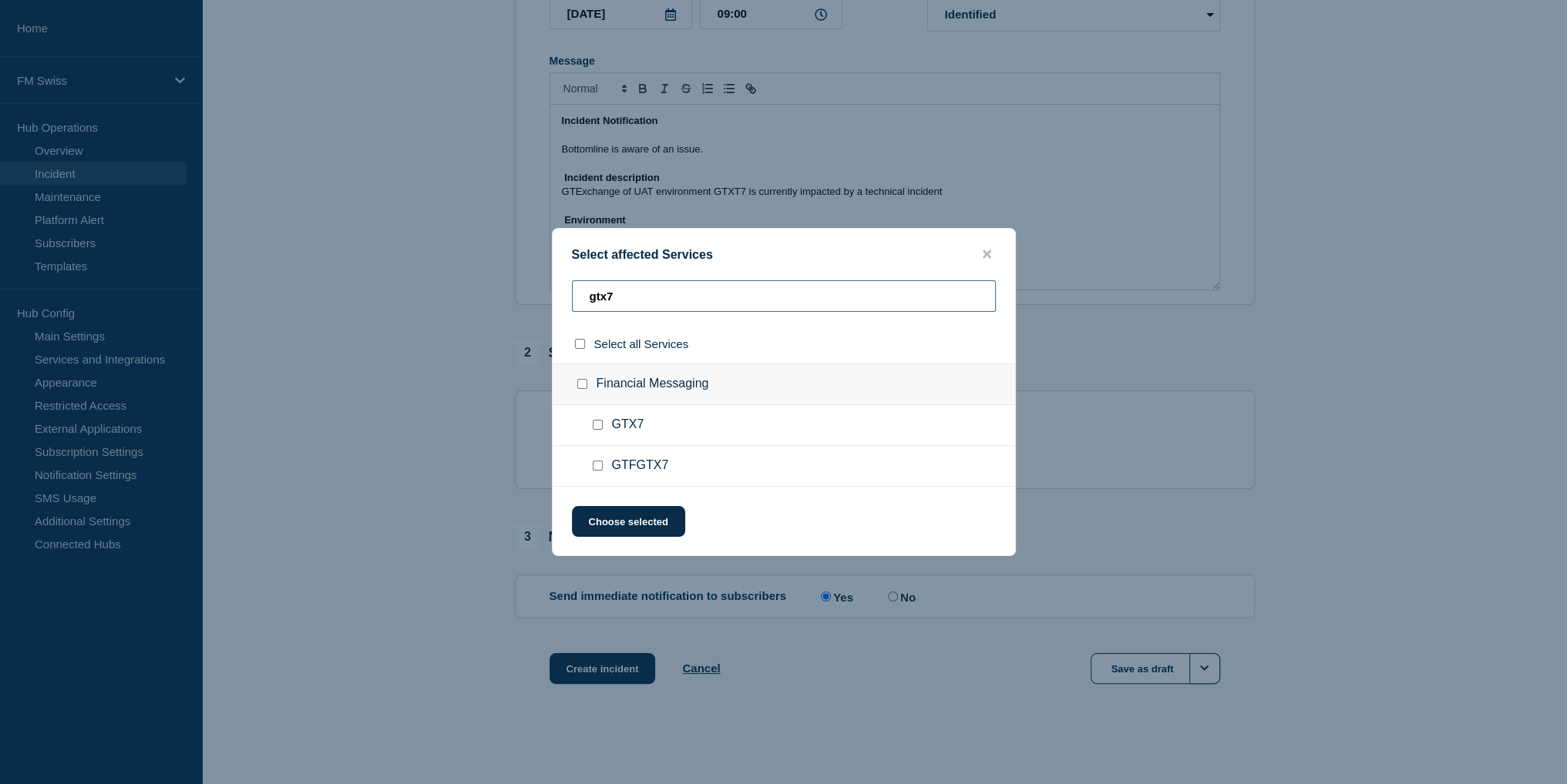
type input "gtx7"
click at [592, 422] on input "GTX7 checkbox" at bounding box center [598, 425] width 10 height 10
checkbox input "true"
click at [649, 526] on button "Choose selected" at bounding box center [628, 522] width 113 height 31
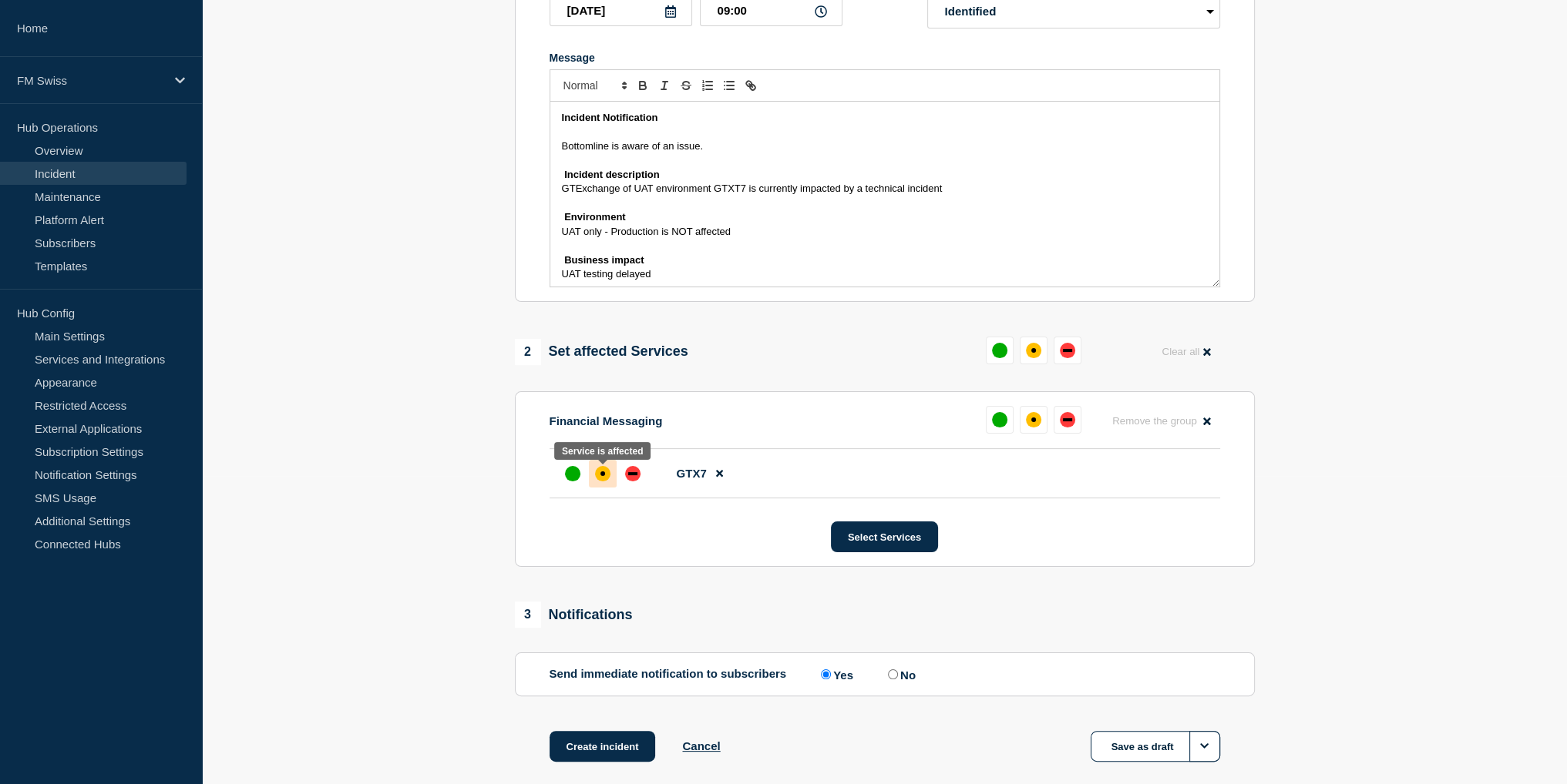
click at [601, 486] on div at bounding box center [603, 474] width 28 height 28
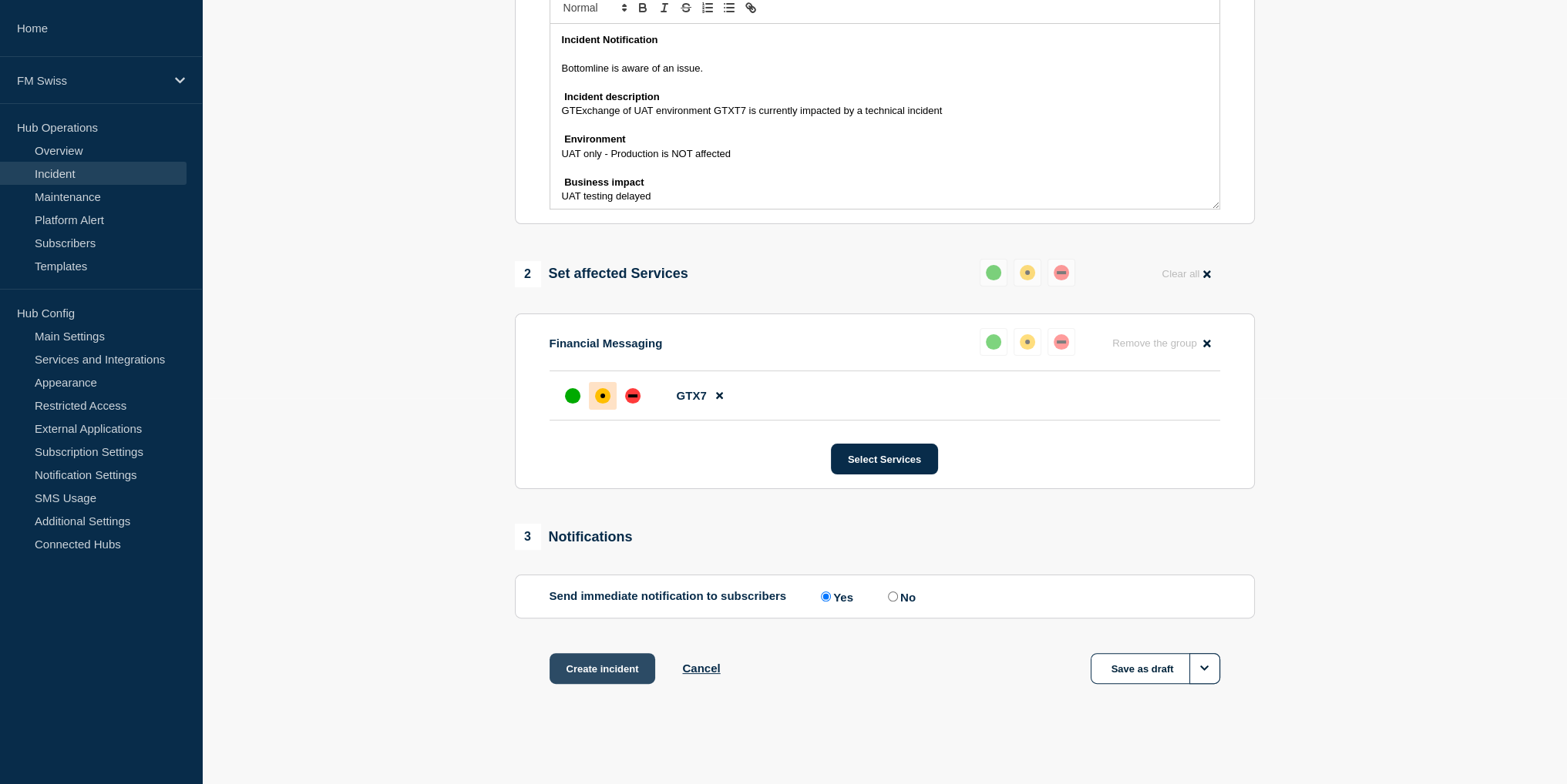
click at [601, 670] on button "Create incident" at bounding box center [603, 669] width 106 height 31
